Goal: Transaction & Acquisition: Purchase product/service

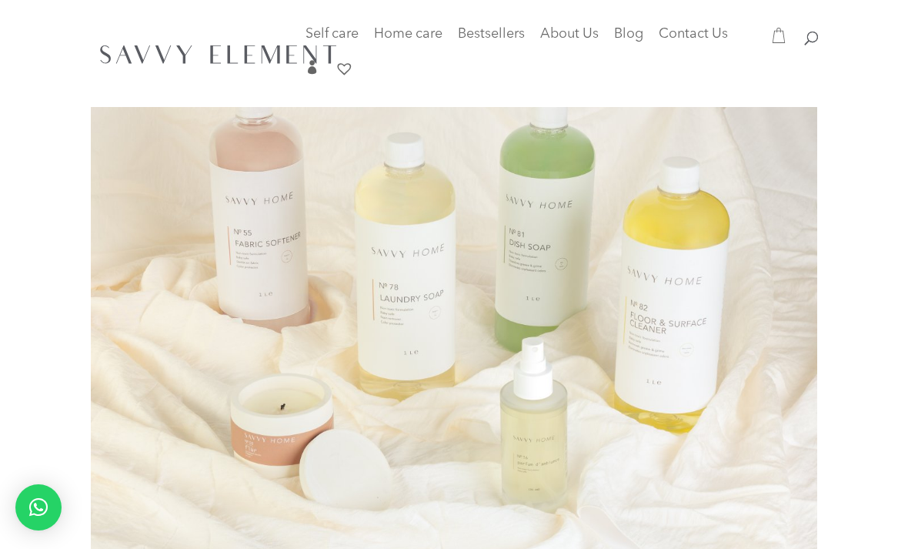
click at [216, 54] on img at bounding box center [218, 54] width 249 height 32
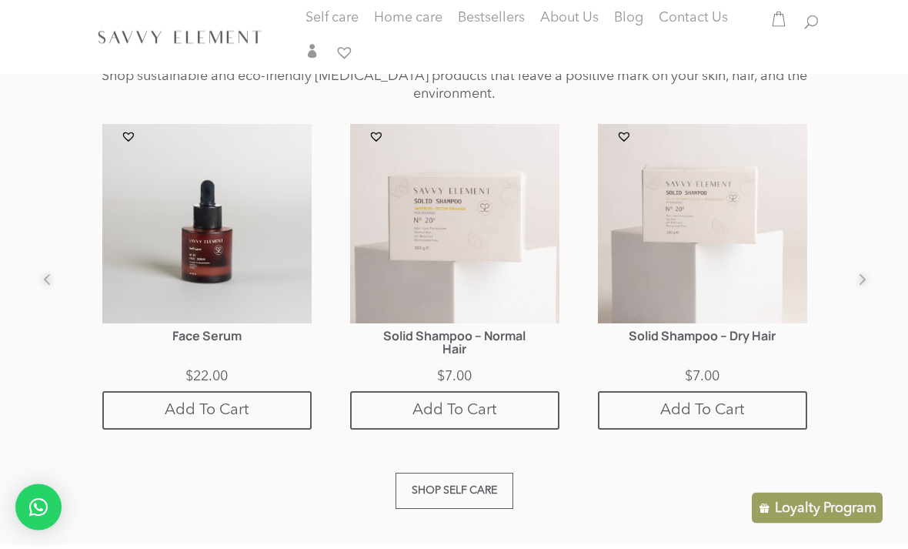
scroll to position [995, 0]
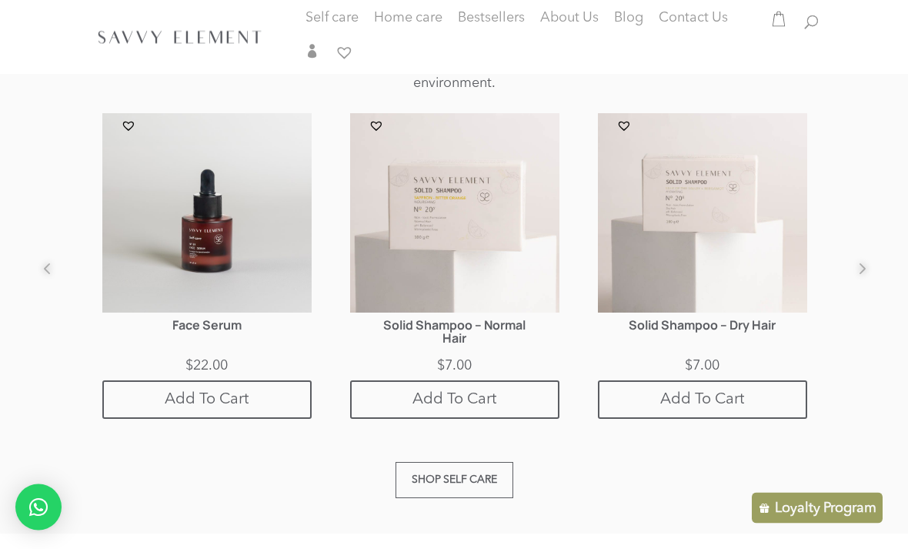
click at [468, 463] on link "Shop Self care" at bounding box center [455, 481] width 118 height 36
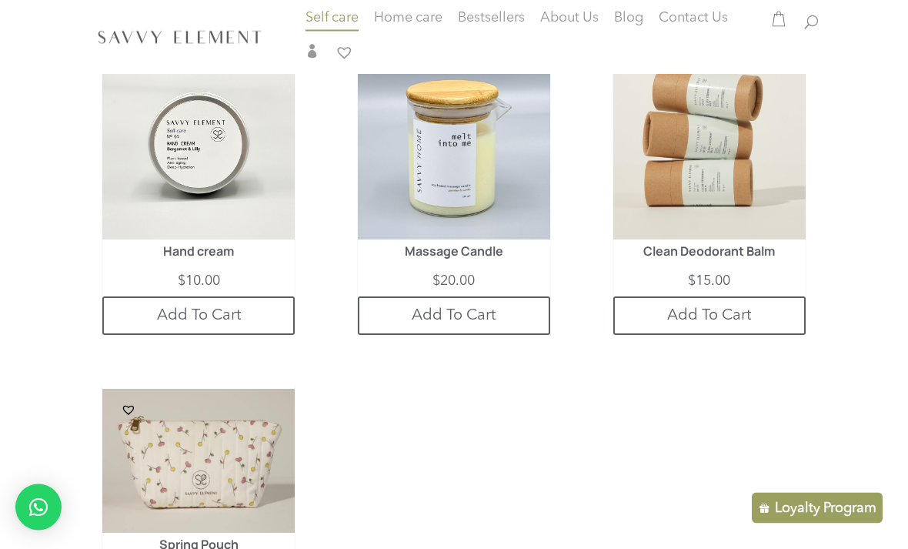
scroll to position [1260, 0]
click at [715, 213] on img at bounding box center [709, 143] width 192 height 192
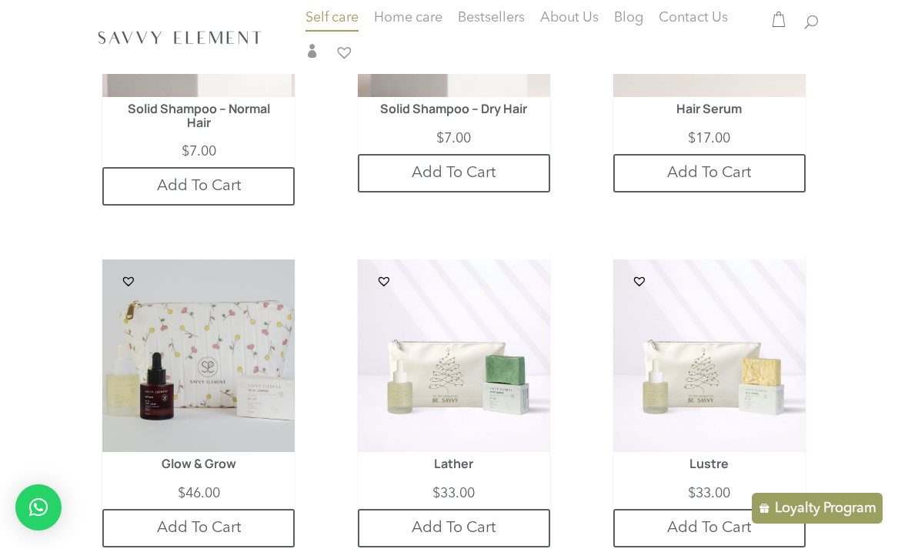
scroll to position [2801, 0]
click at [730, 132] on bdi "$ 17.00" at bounding box center [709, 139] width 42 height 14
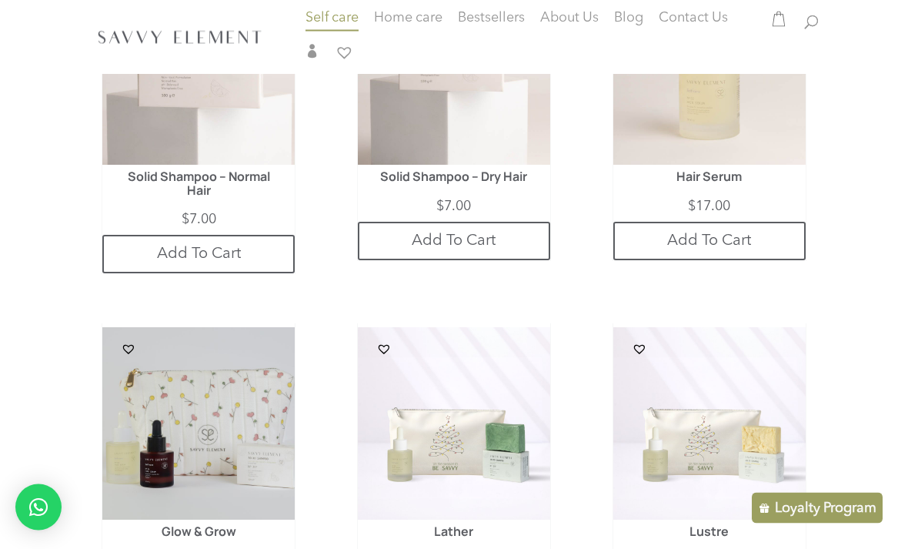
scroll to position [2731, 0]
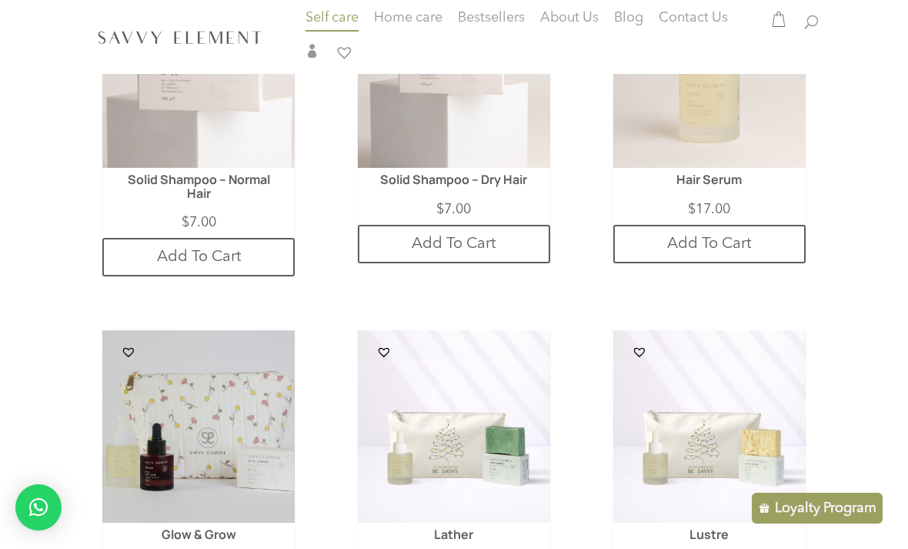
click at [734, 134] on img at bounding box center [709, 71] width 192 height 192
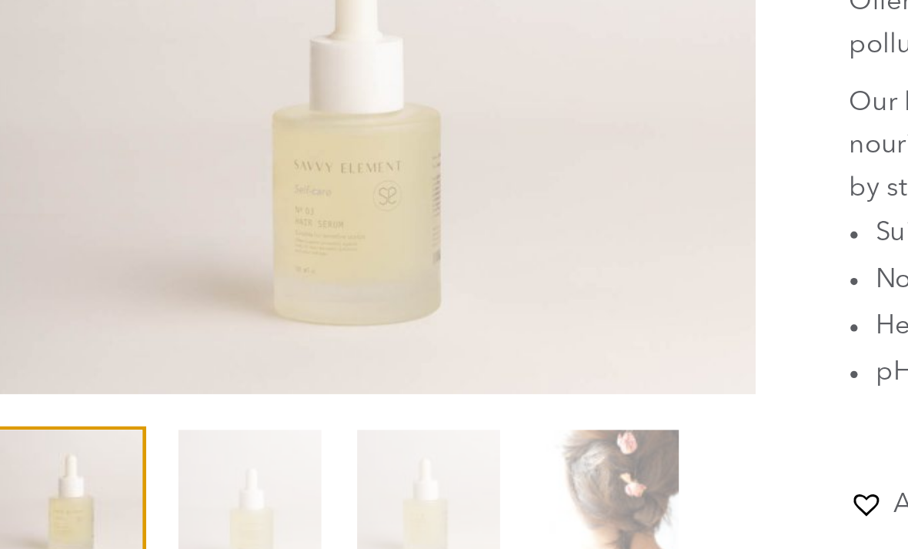
scroll to position [38, 0]
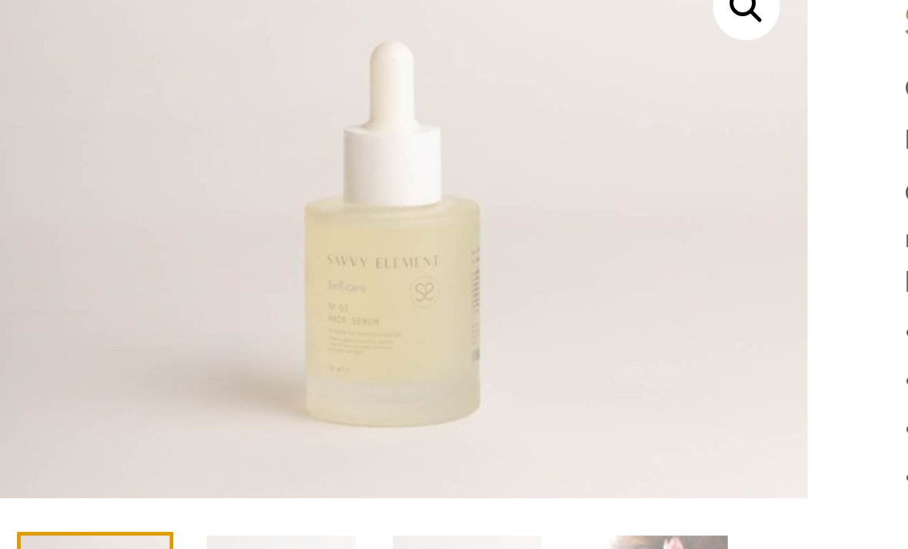
click at [202, 229] on img at bounding box center [553, 537] width 924 height 616
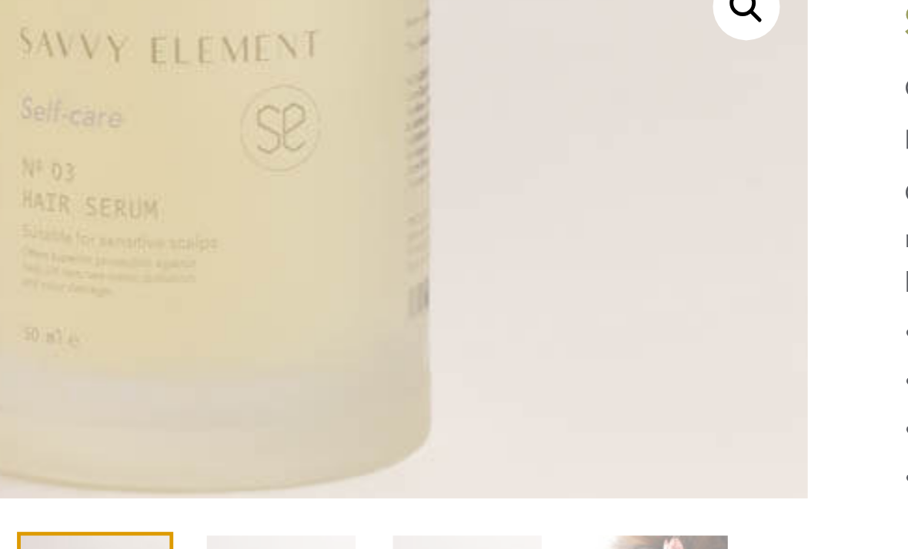
click at [211, 160] on img at bounding box center [181, 226] width 924 height 616
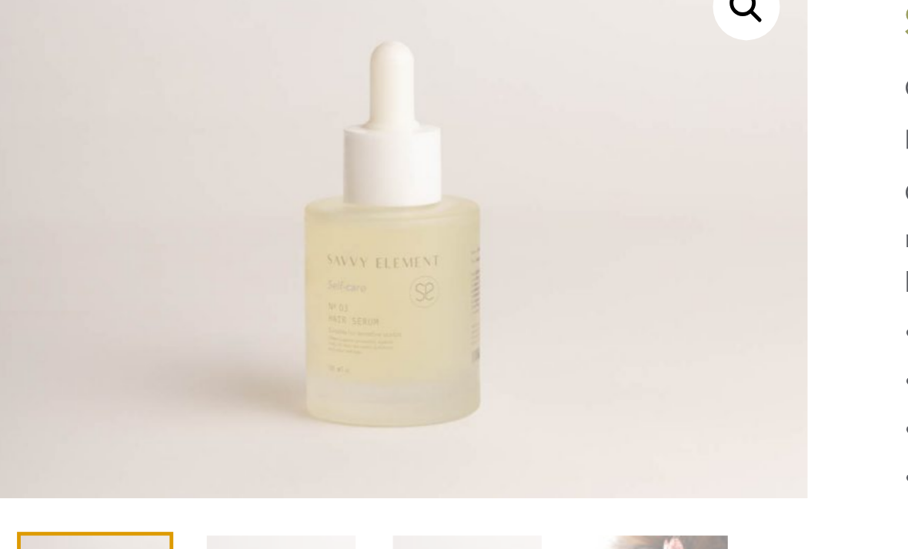
click at [216, 160] on img at bounding box center [181, 226] width 924 height 616
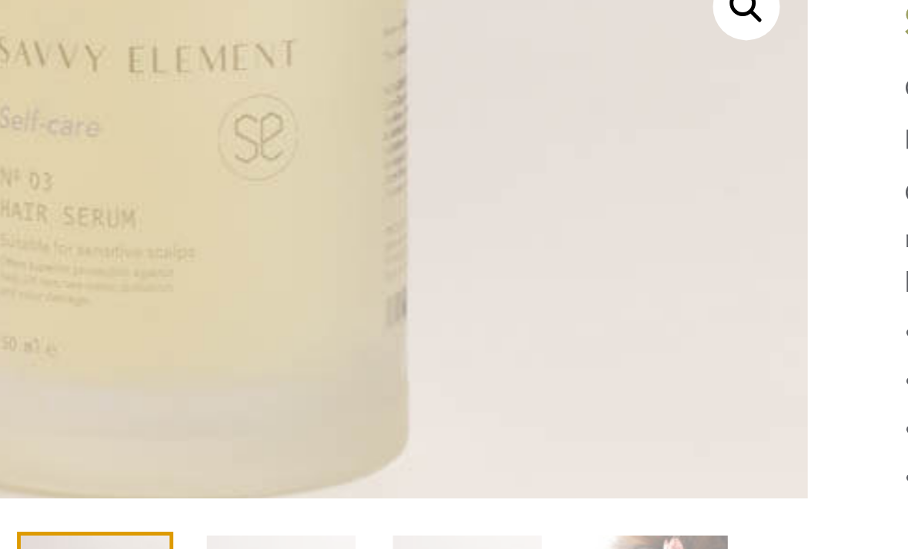
click at [216, 158] on img at bounding box center [172, 230] width 924 height 616
